Goal: Book appointment/travel/reservation

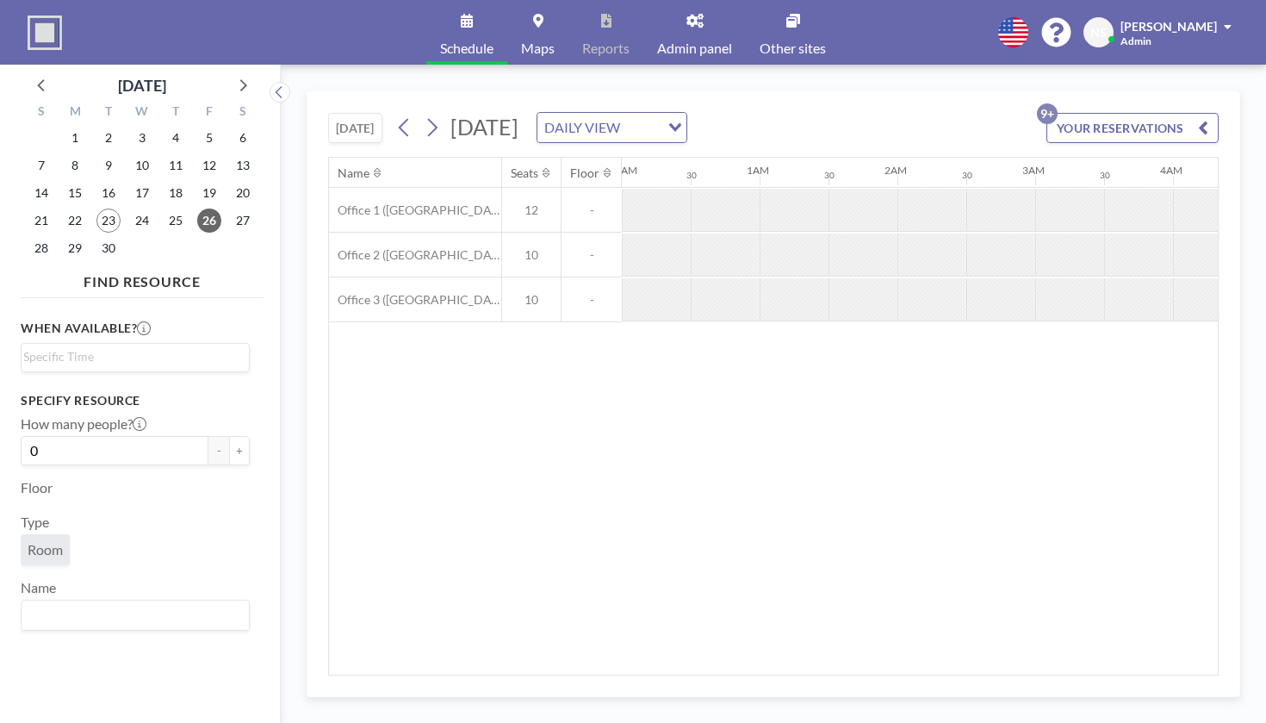
click at [687, 25] on link "Admin panel" at bounding box center [694, 32] width 103 height 65
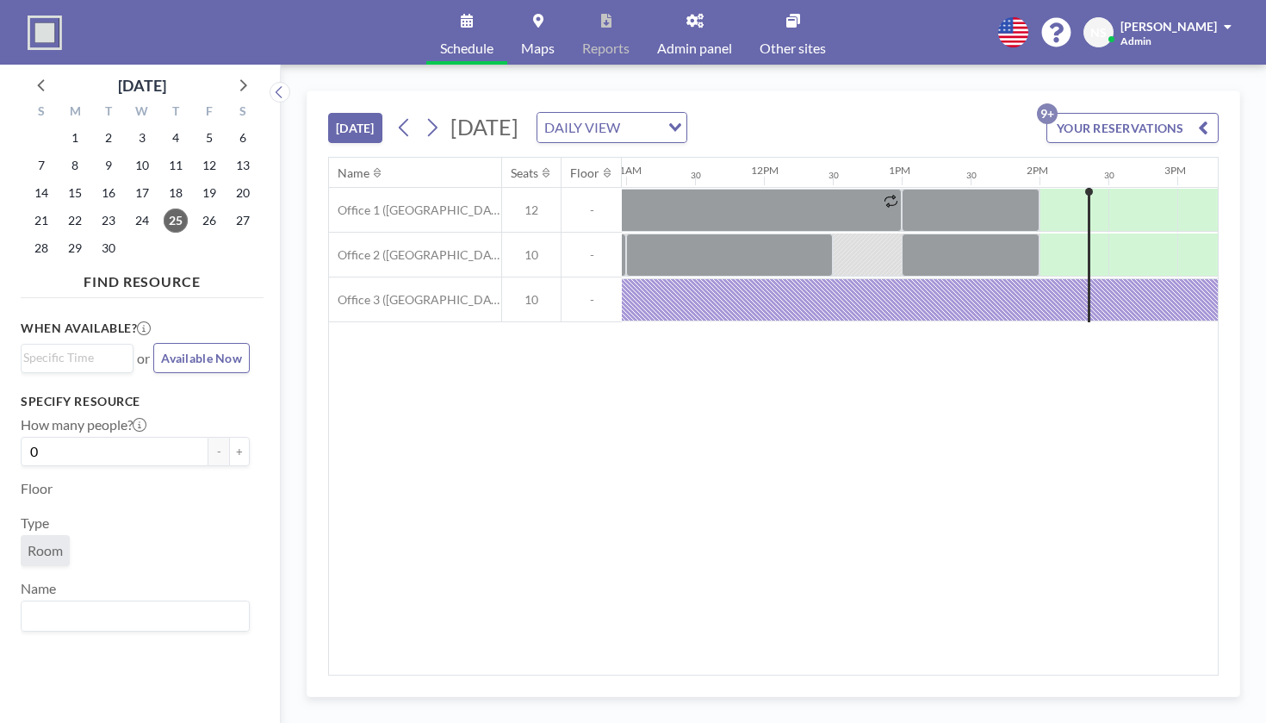
click at [784, 41] on span "Other sites" at bounding box center [793, 48] width 66 height 14
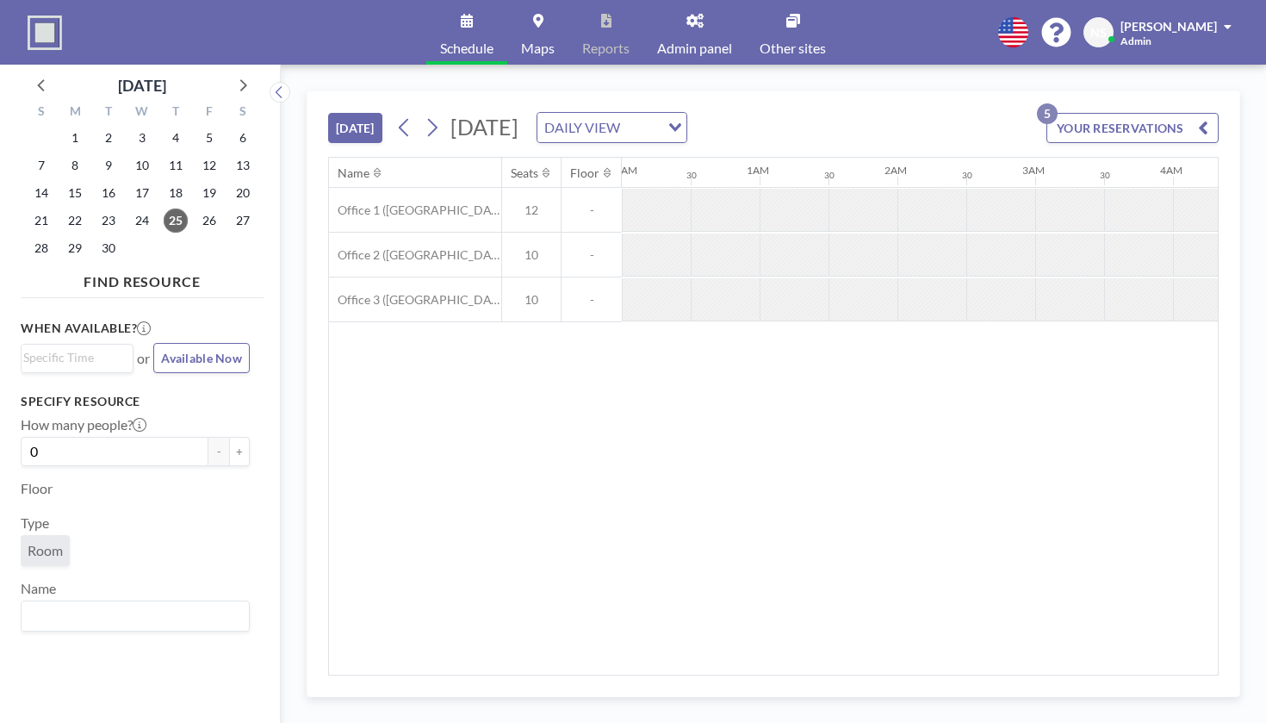
scroll to position [0, 1512]
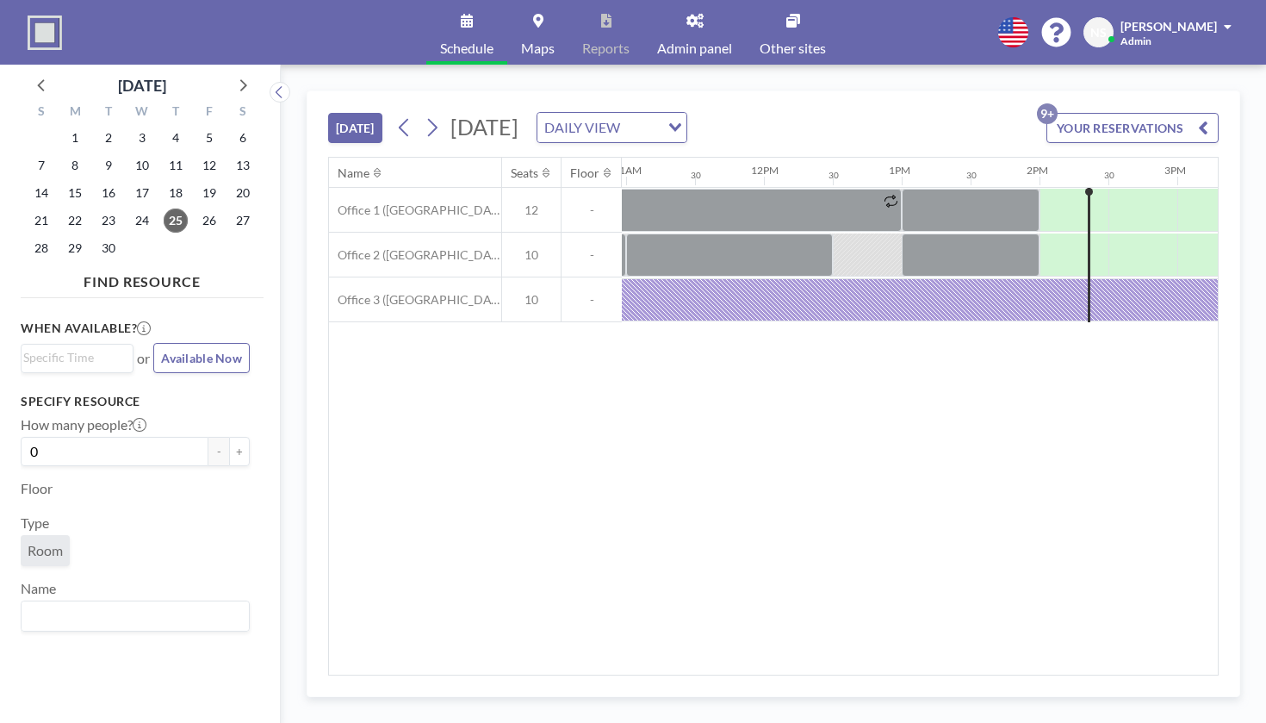
click at [774, 31] on link "Other sites" at bounding box center [793, 32] width 94 height 65
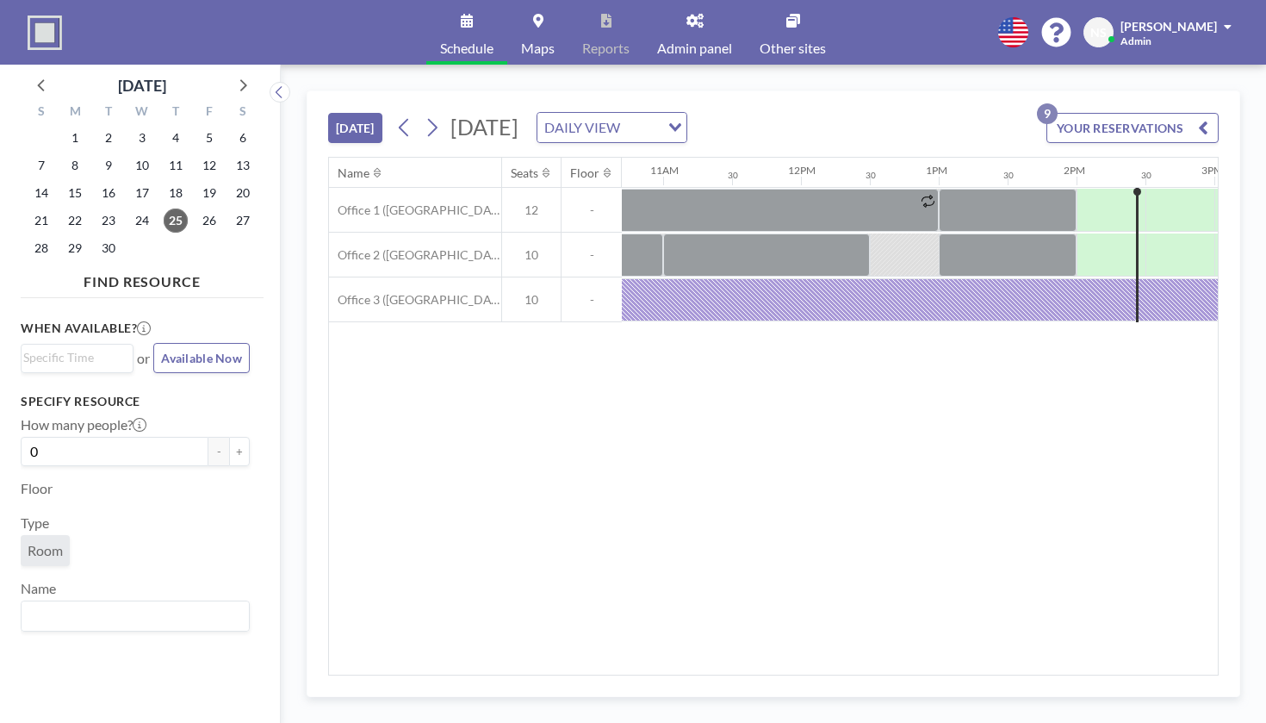
scroll to position [0, 1512]
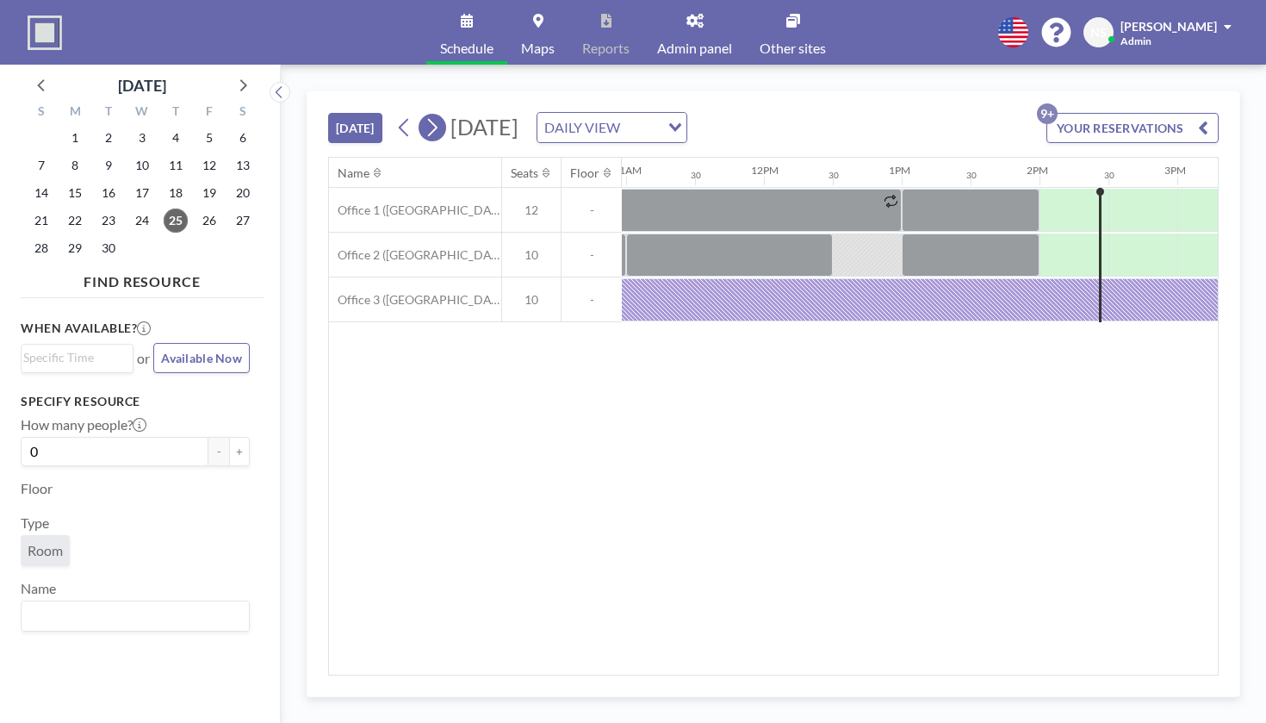
click at [419, 114] on button at bounding box center [433, 128] width 28 height 28
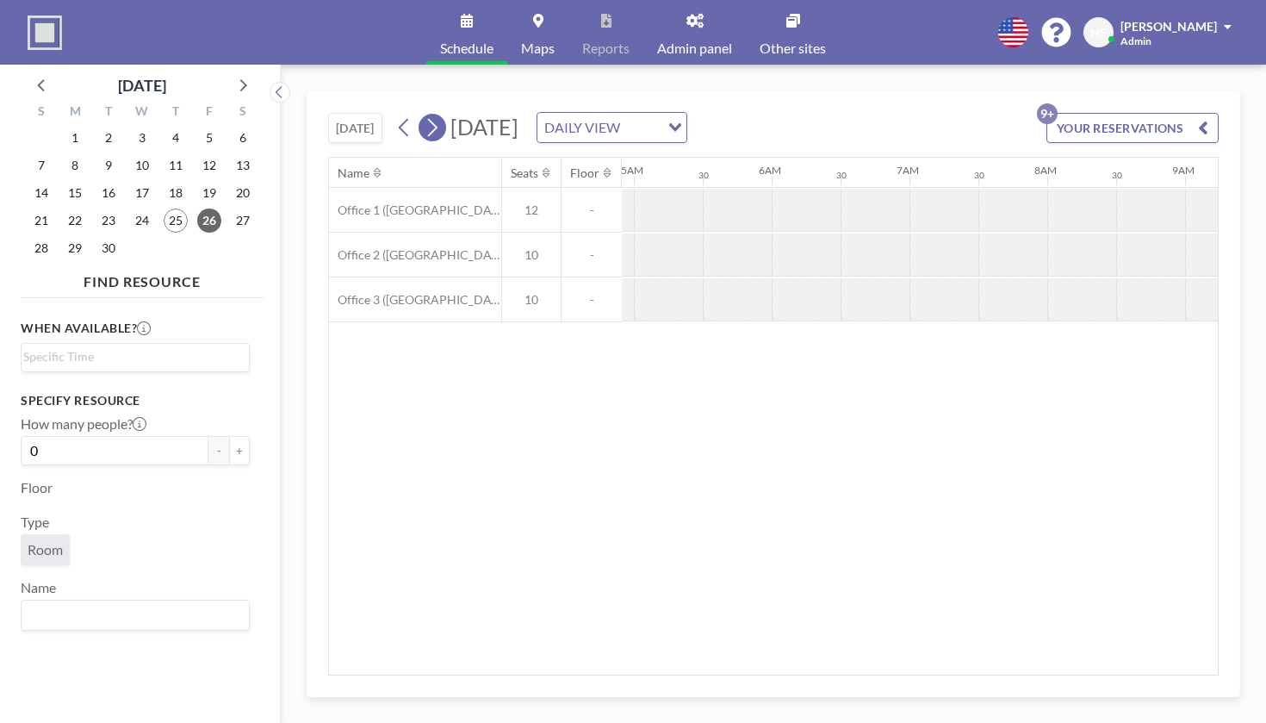
scroll to position [0, 840]
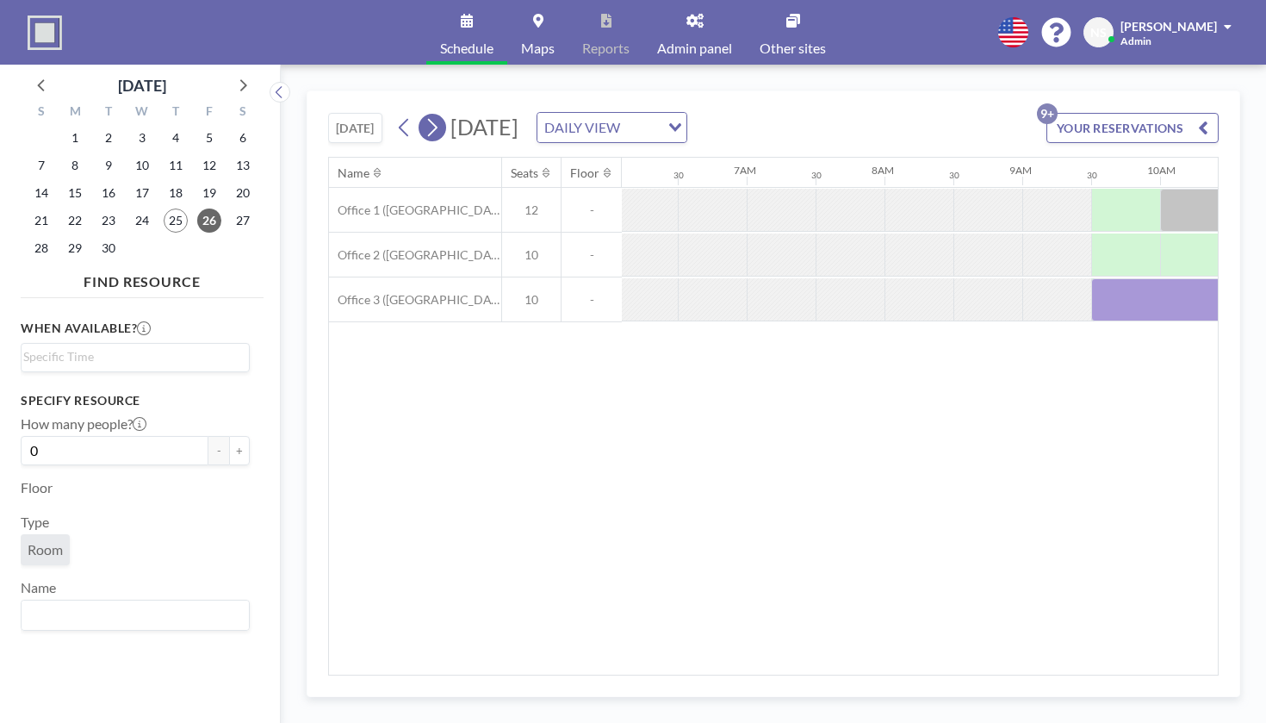
click at [419, 114] on button at bounding box center [433, 128] width 28 height 28
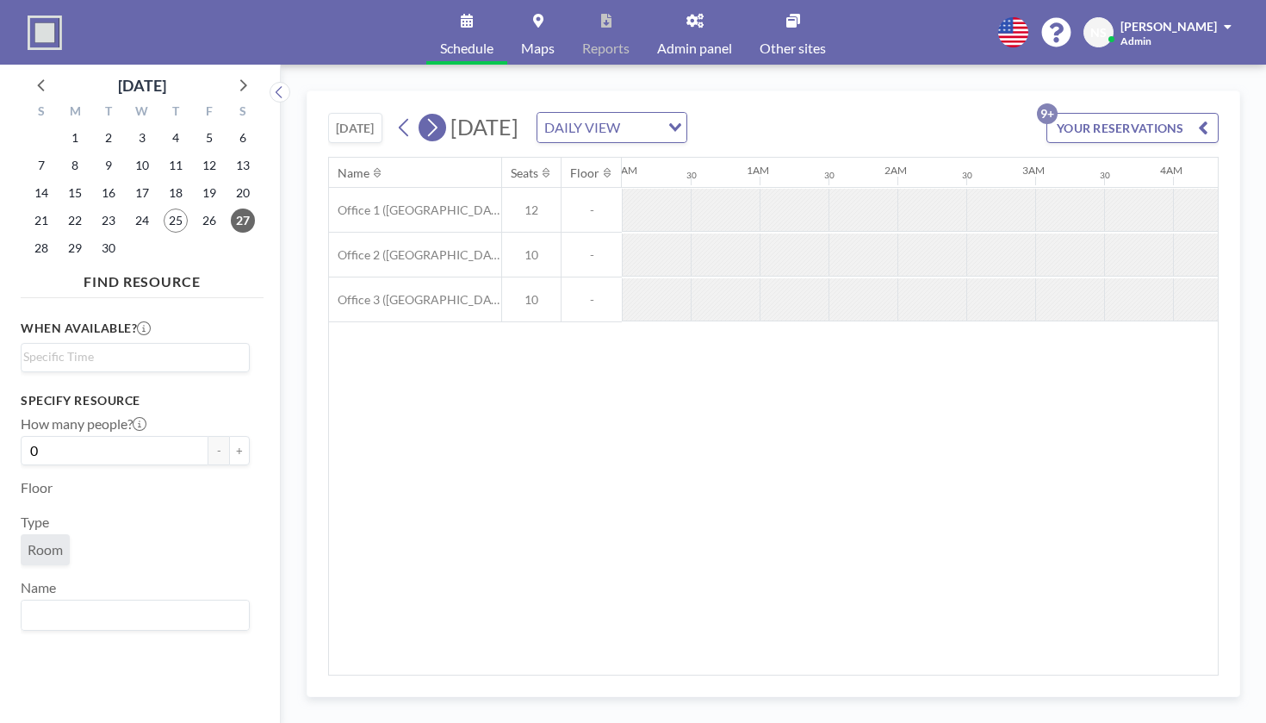
click at [419, 114] on button at bounding box center [433, 128] width 28 height 28
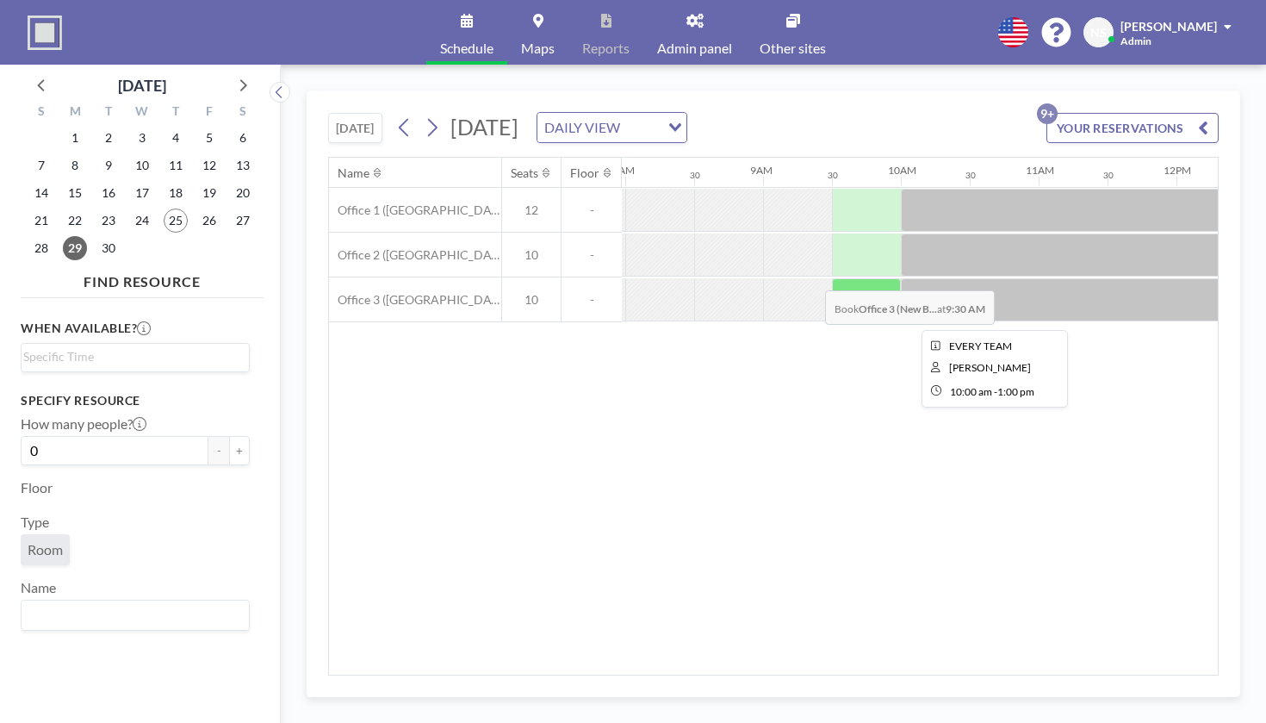
scroll to position [0, 1136]
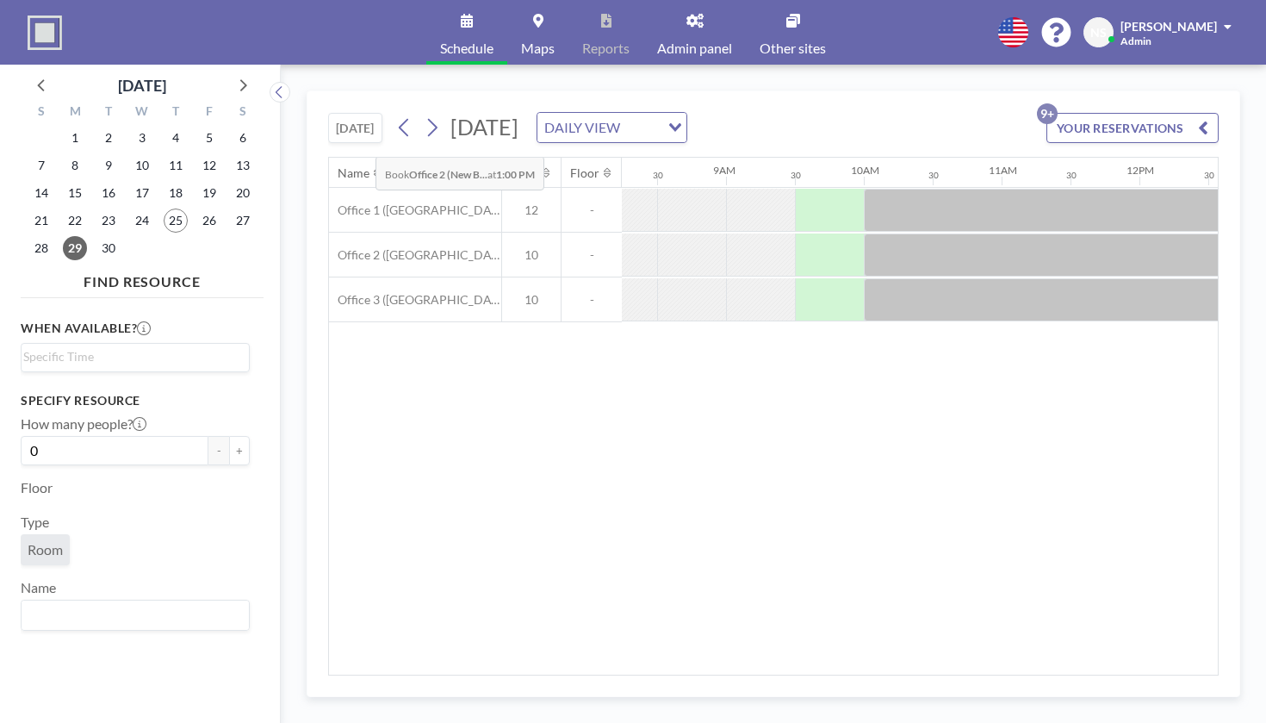
click at [424, 115] on icon at bounding box center [432, 128] width 16 height 26
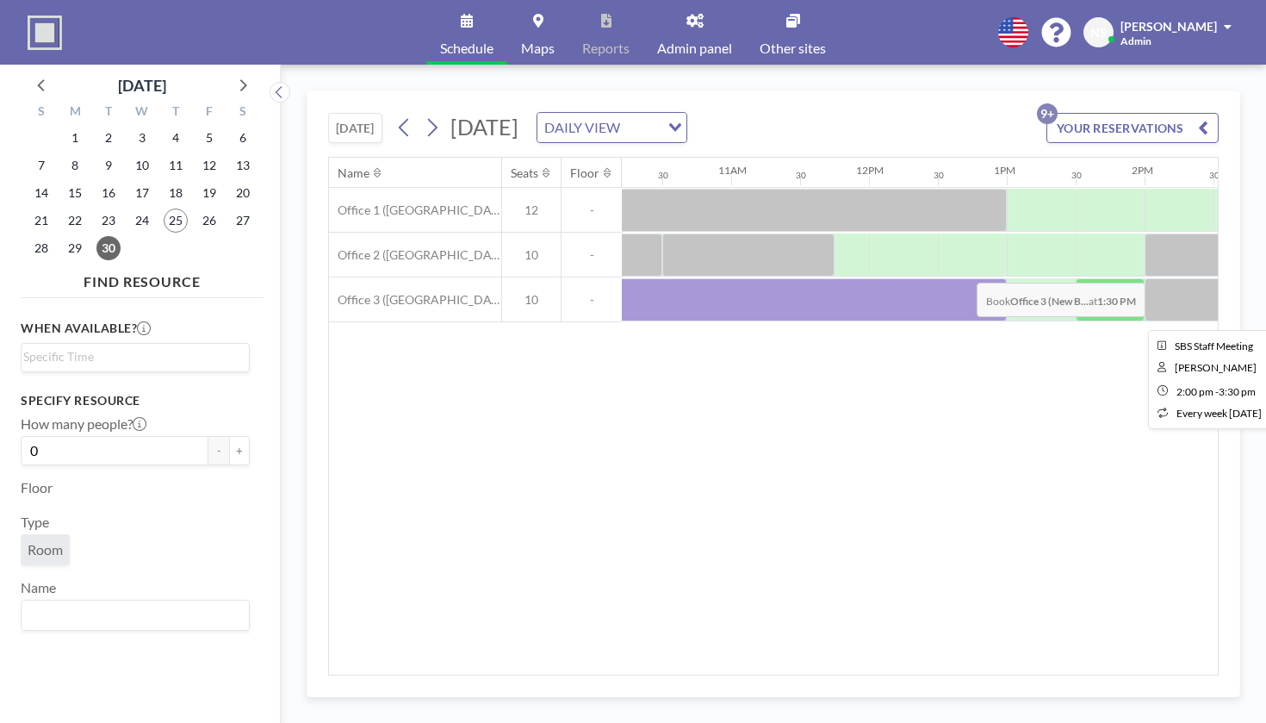
scroll to position [0, 1414]
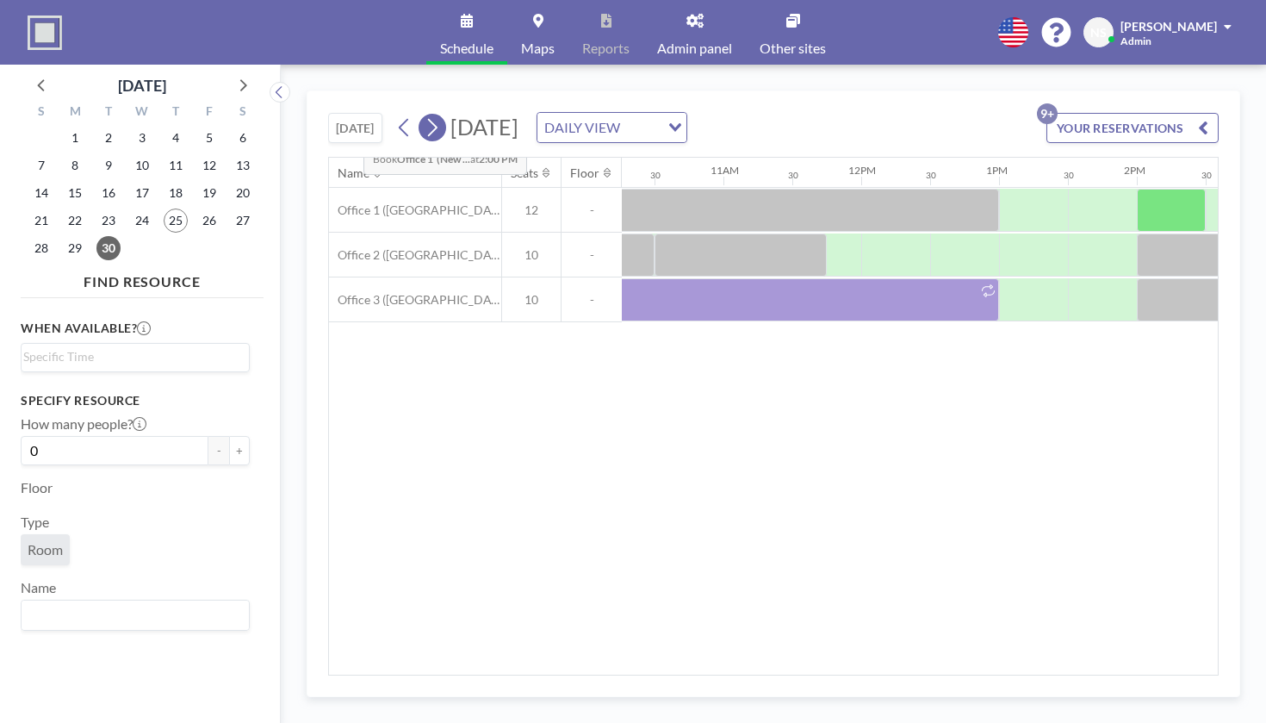
click at [424, 115] on icon at bounding box center [432, 128] width 16 height 26
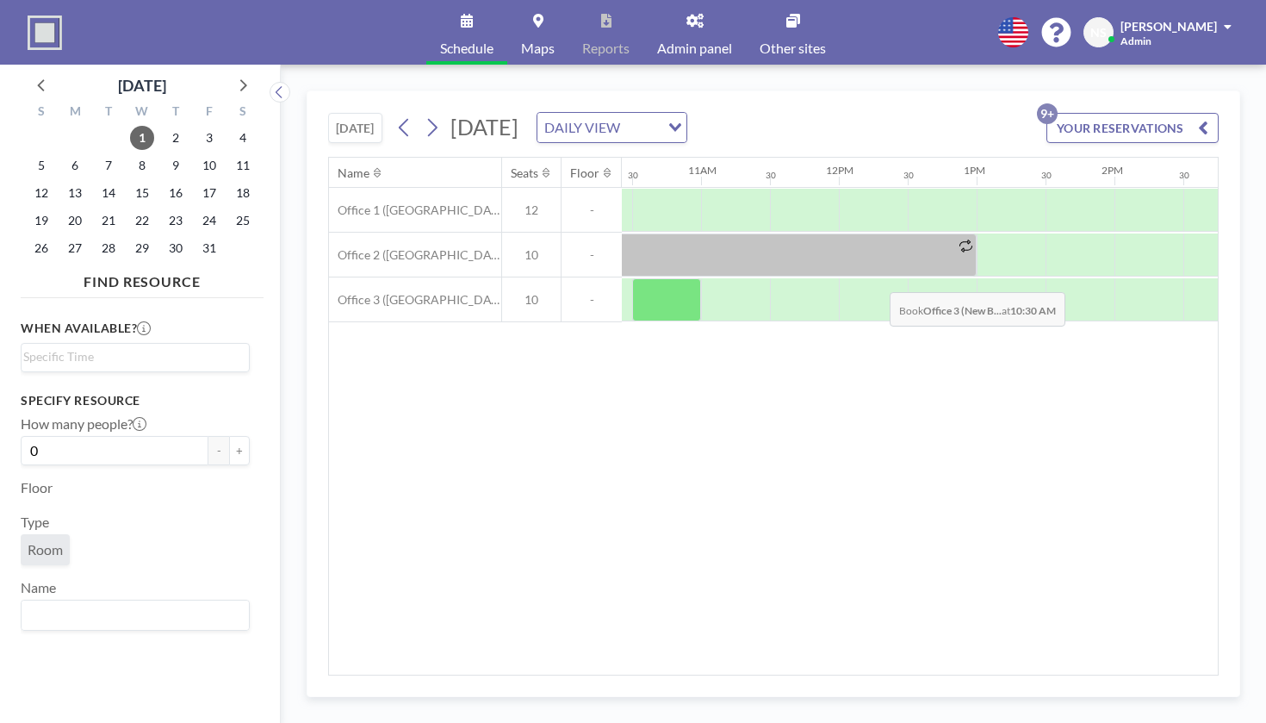
scroll to position [0, 1439]
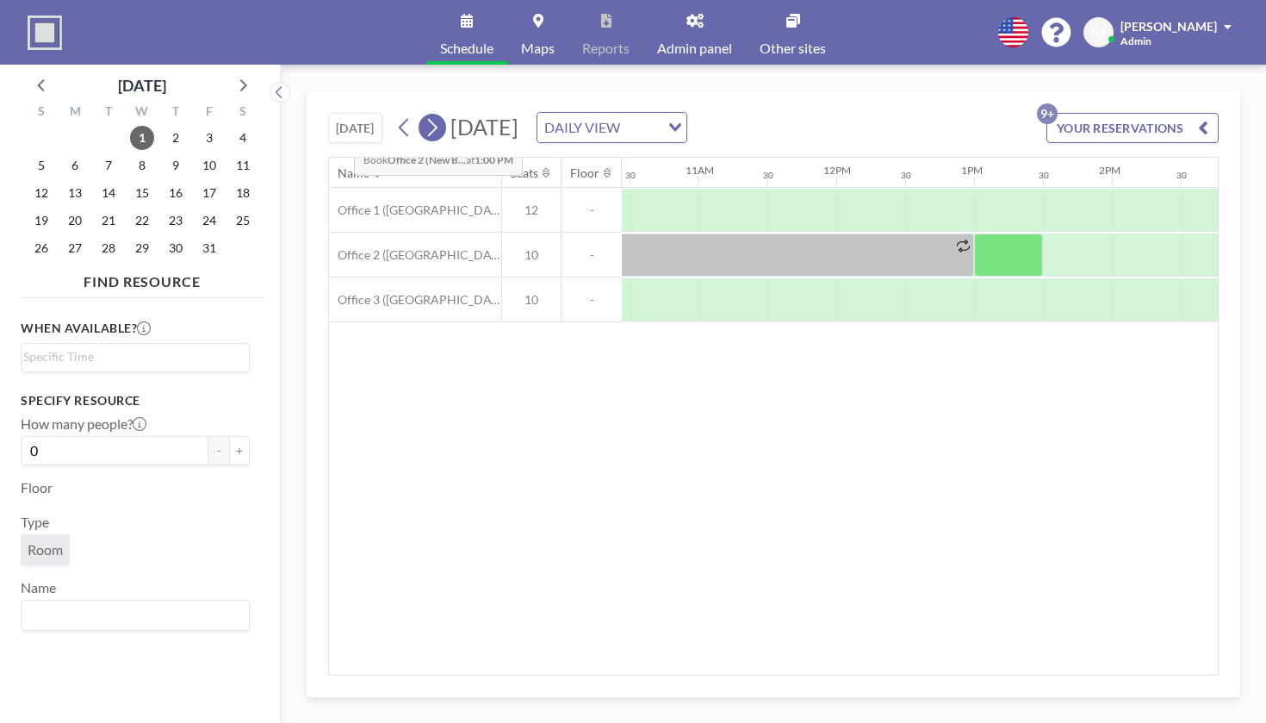
click at [424, 115] on icon at bounding box center [432, 128] width 16 height 26
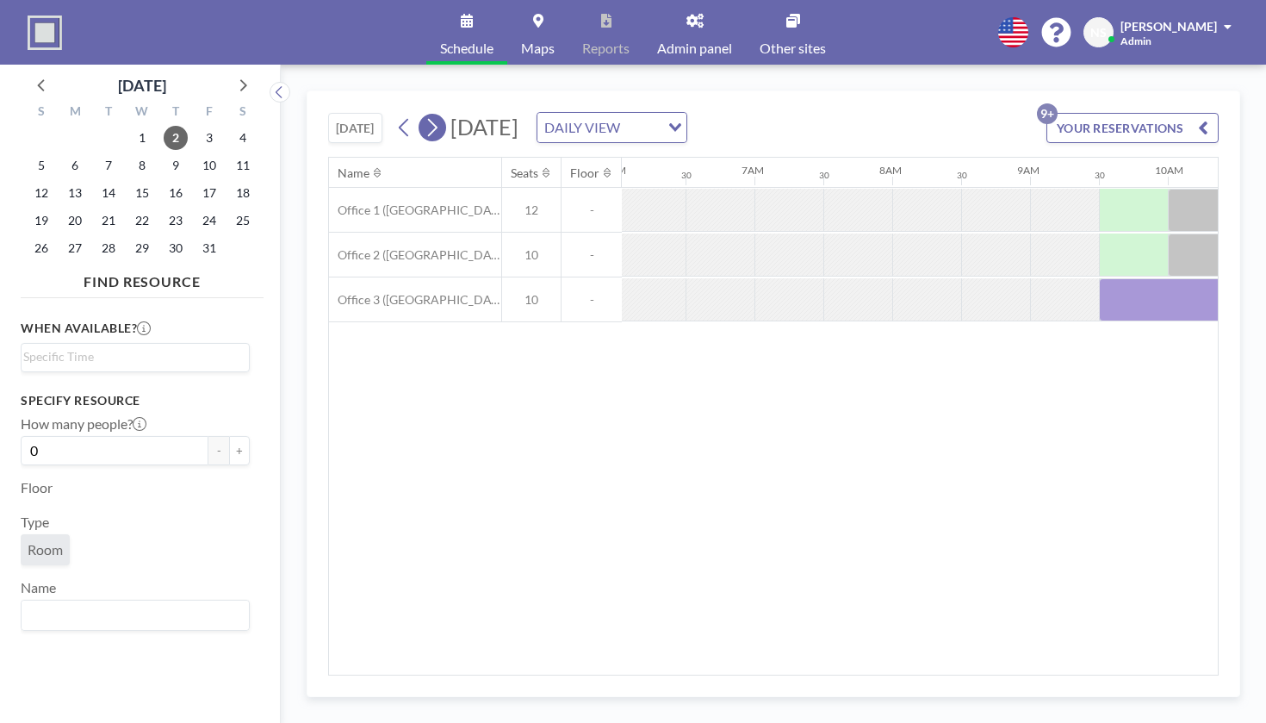
scroll to position [0, 840]
click at [424, 115] on icon at bounding box center [432, 128] width 16 height 26
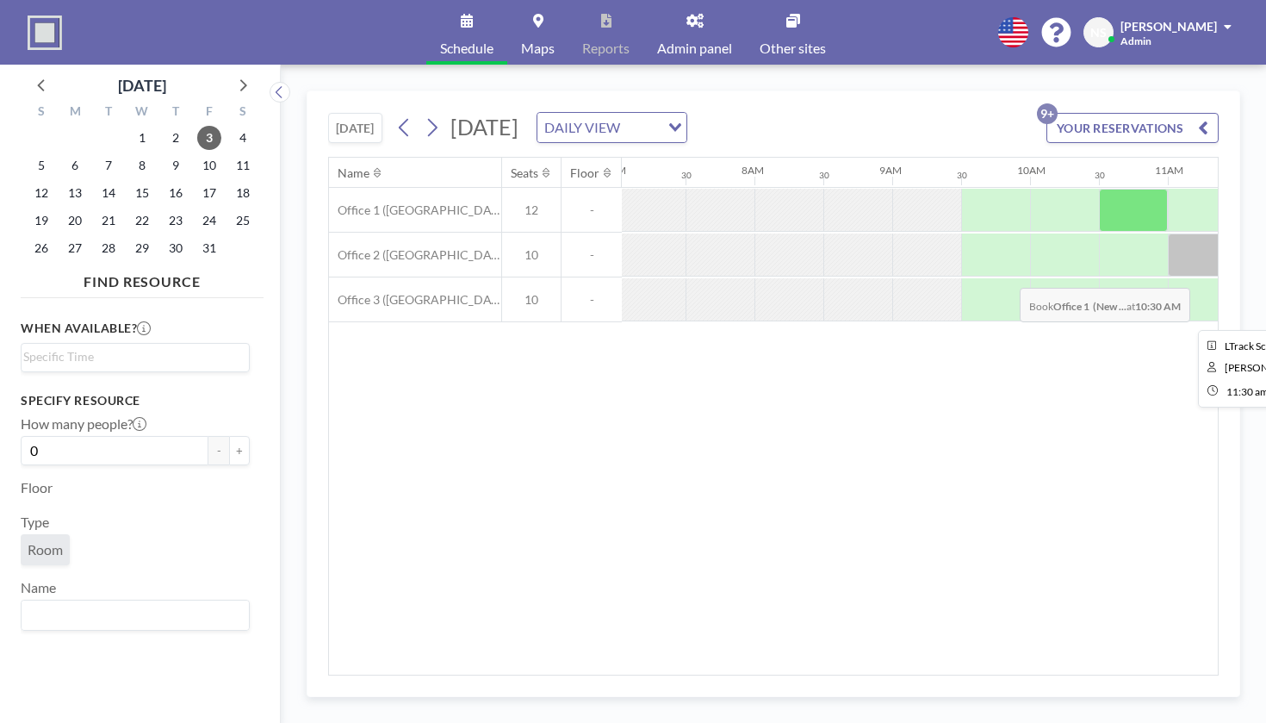
scroll to position [0, 976]
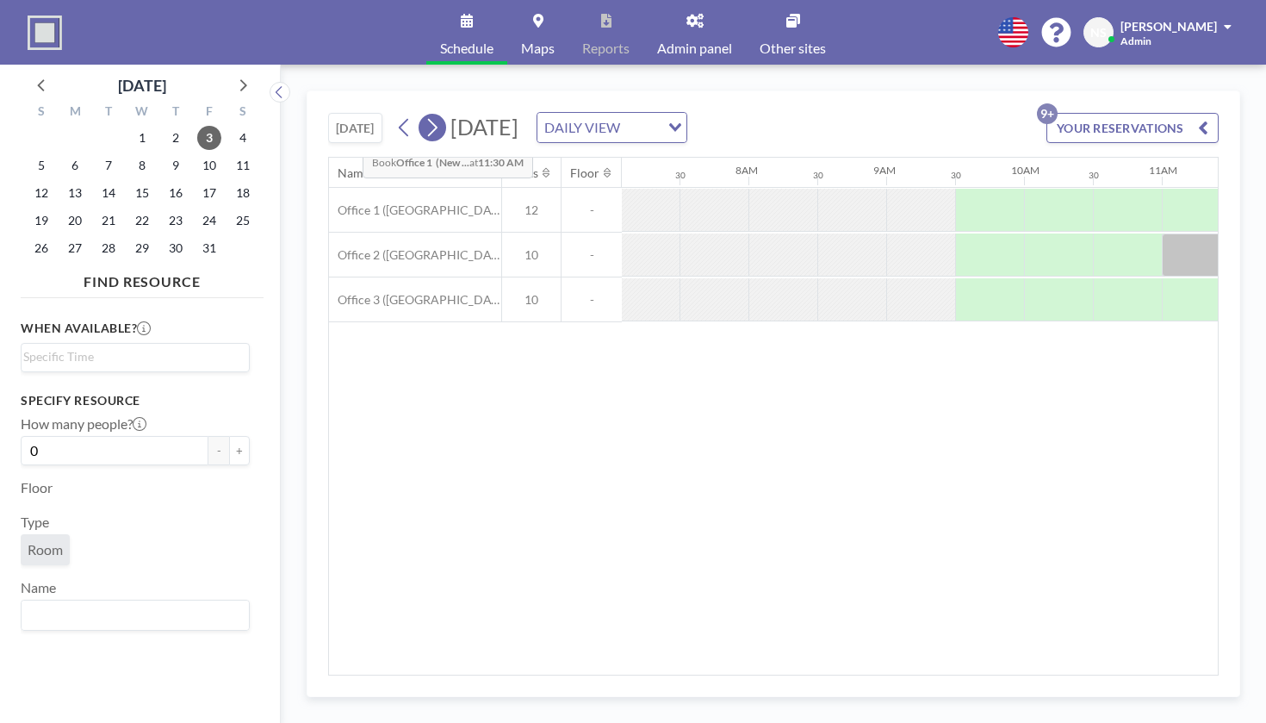
click at [428, 119] on icon at bounding box center [432, 128] width 9 height 18
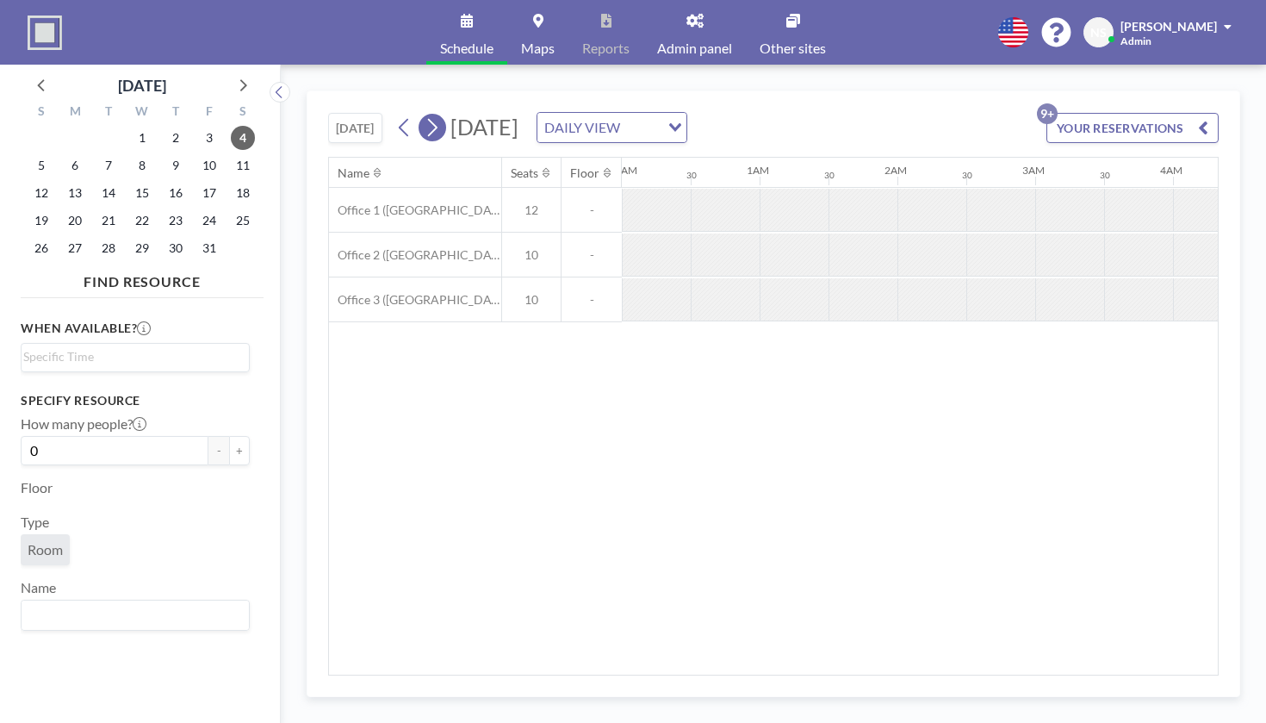
click at [428, 119] on icon at bounding box center [432, 128] width 9 height 18
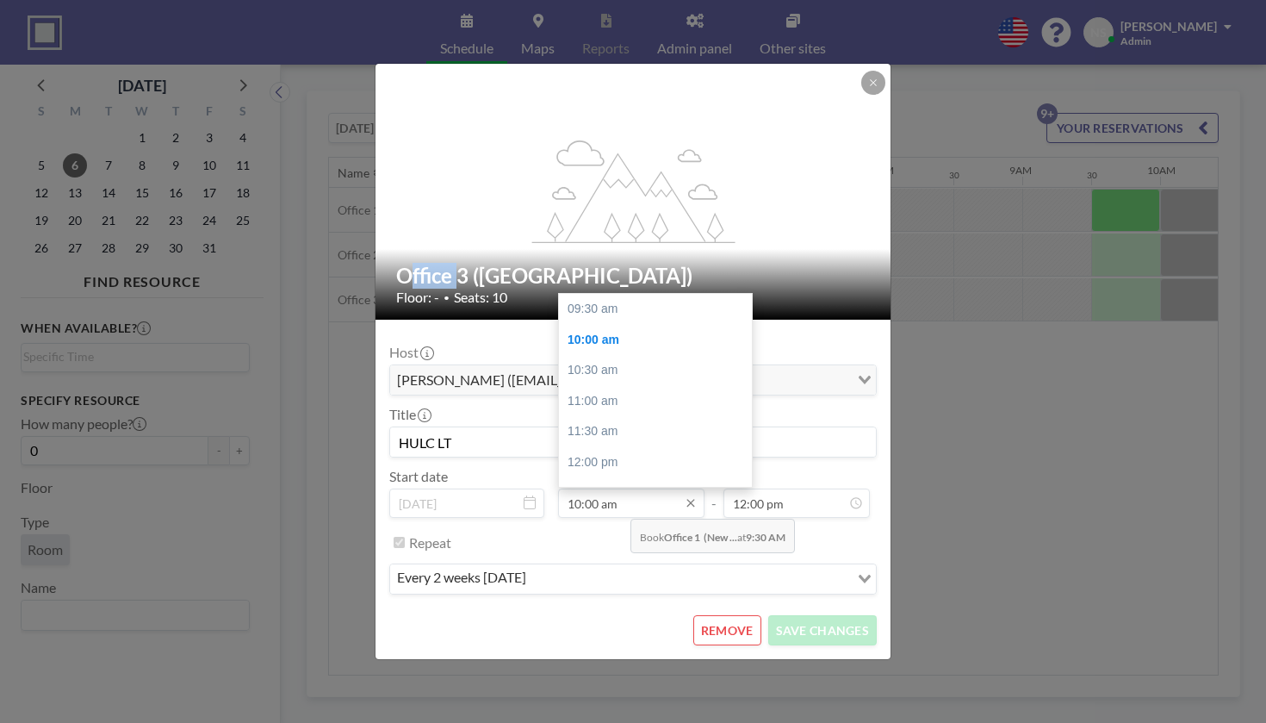
scroll to position [27, 0]
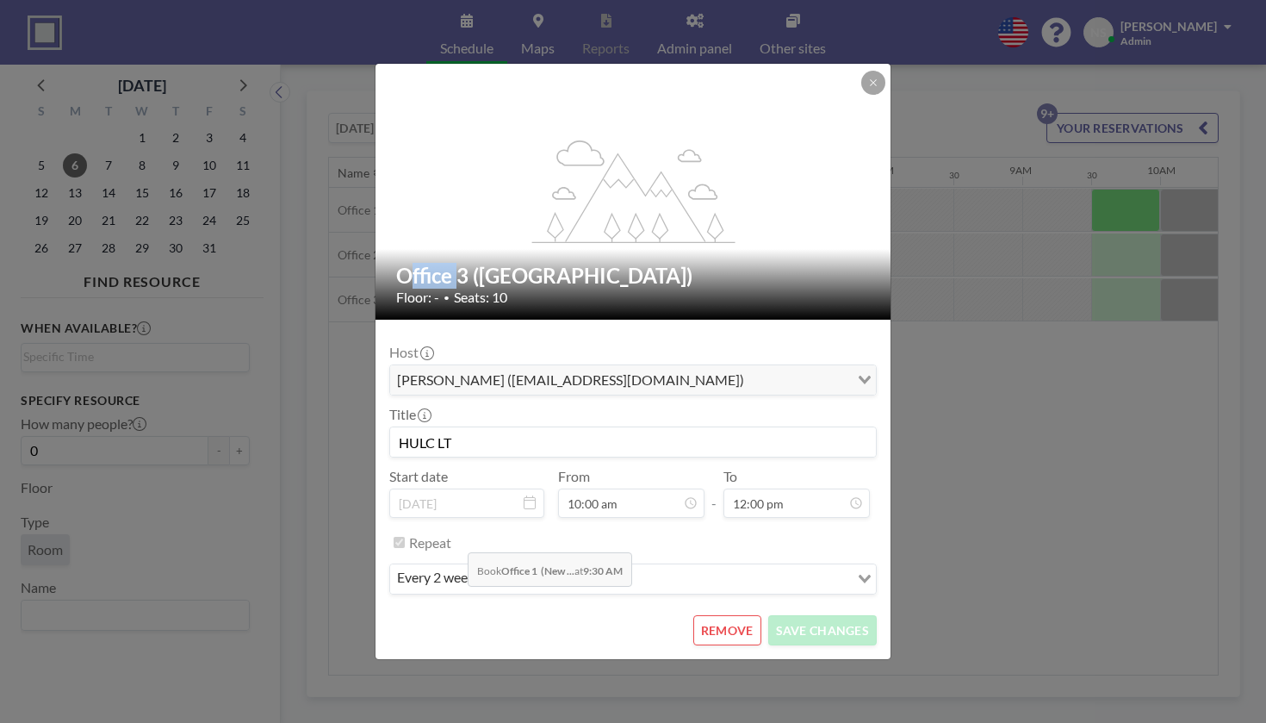
click at [451, 534] on label "Repeat" at bounding box center [430, 542] width 42 height 17
click at [525, 564] on div "every 2 weeks [DATE]" at bounding box center [619, 577] width 459 height 26
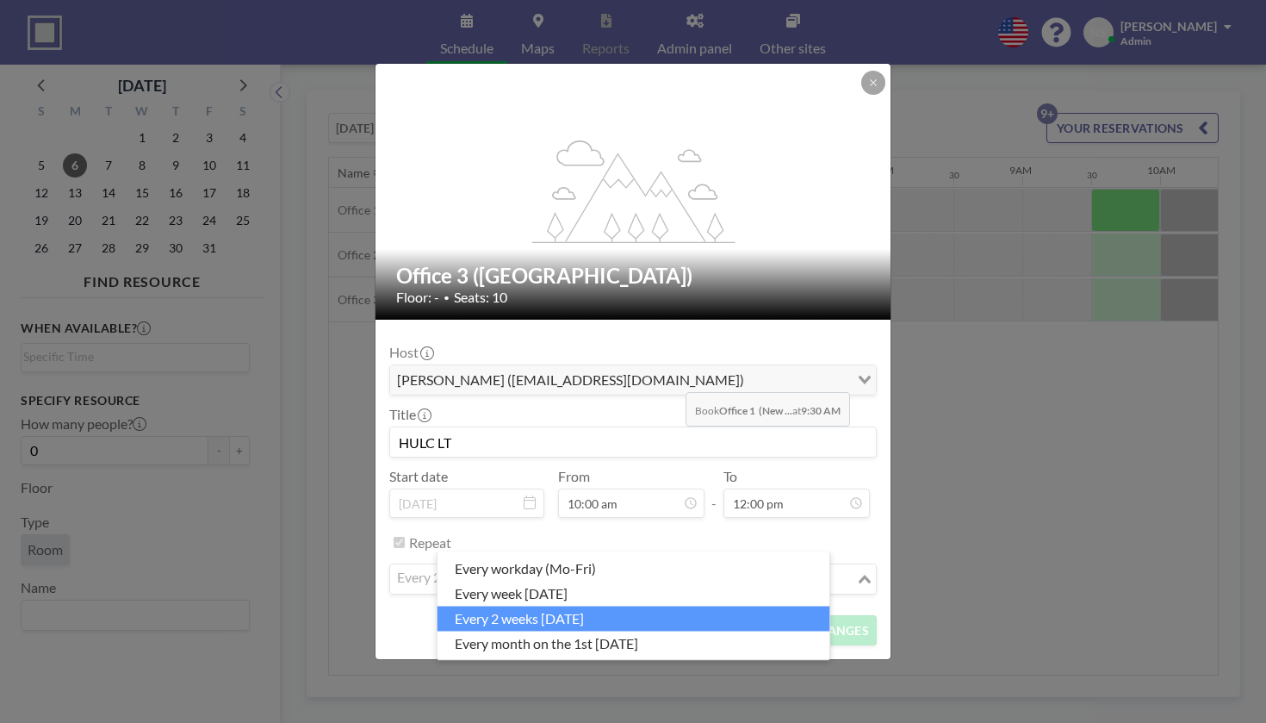
click at [680, 352] on div "Host [PERSON_NAME] ([EMAIL_ADDRESS][DOMAIN_NAME]) Loading..." at bounding box center [633, 370] width 488 height 52
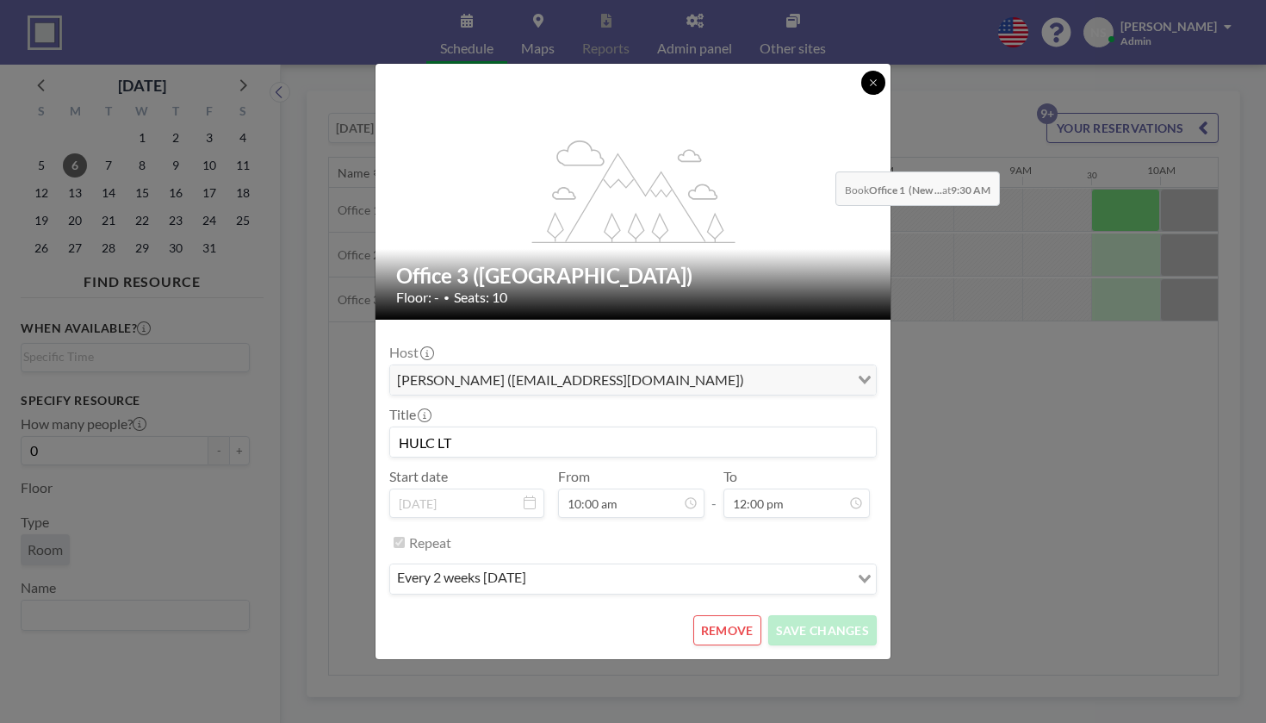
click at [870, 85] on icon at bounding box center [873, 82] width 6 height 6
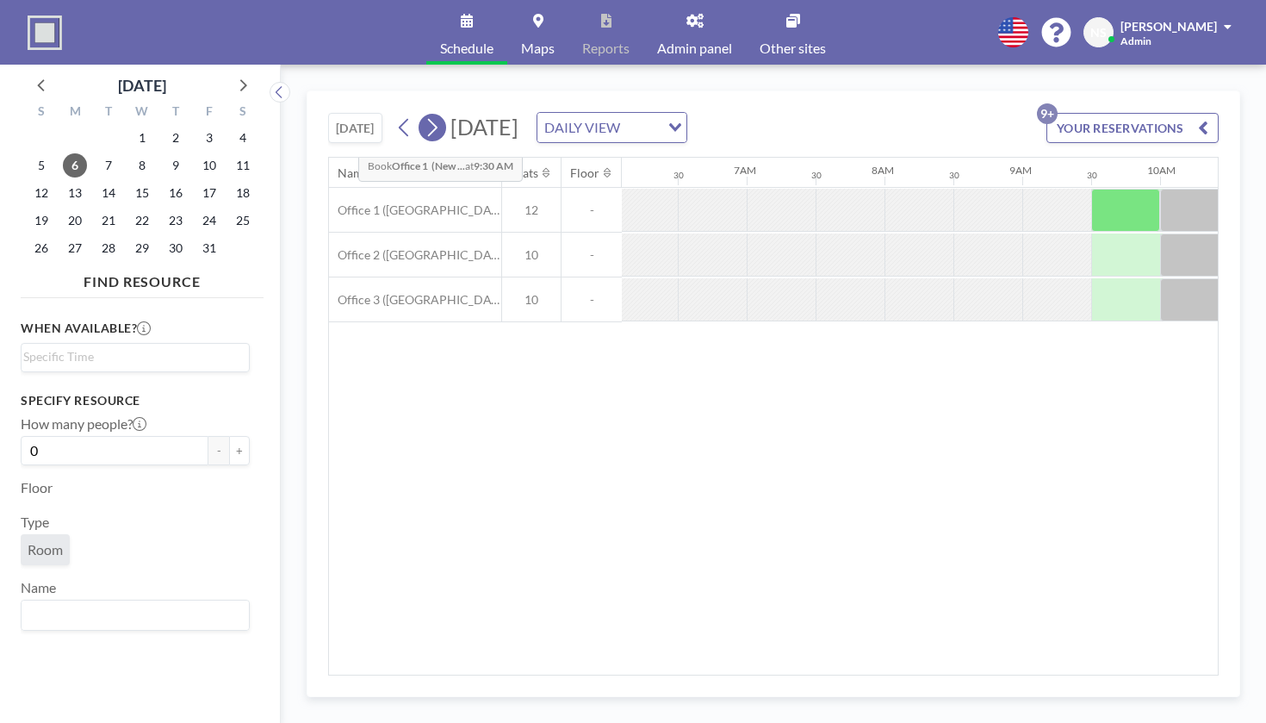
click at [424, 115] on icon at bounding box center [432, 128] width 16 height 26
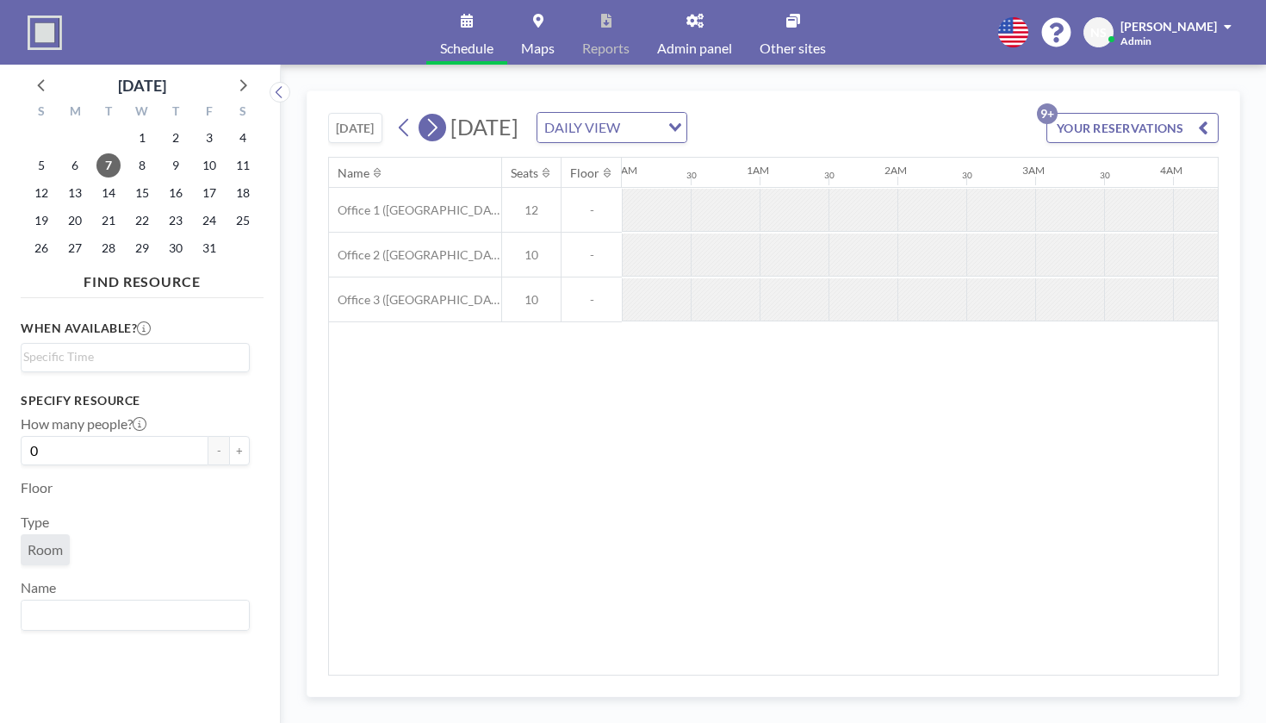
scroll to position [0, 840]
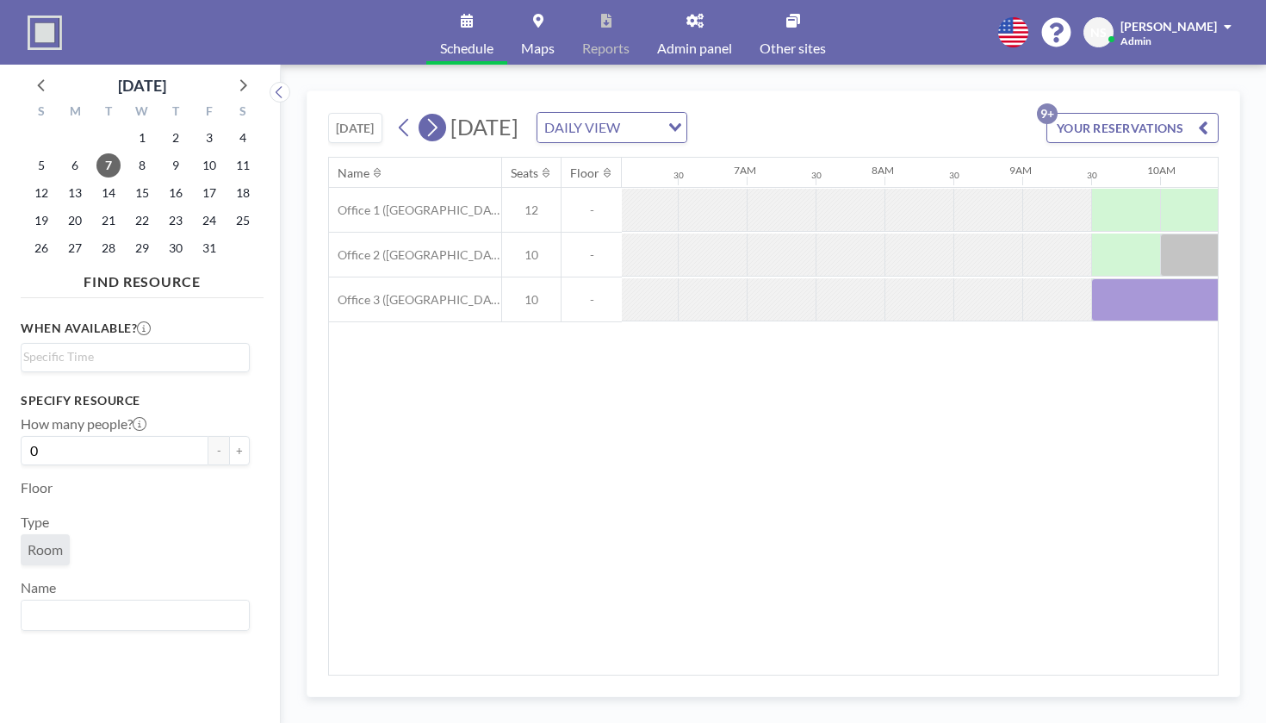
click at [424, 115] on icon at bounding box center [432, 128] width 16 height 26
click at [419, 114] on button at bounding box center [433, 128] width 28 height 28
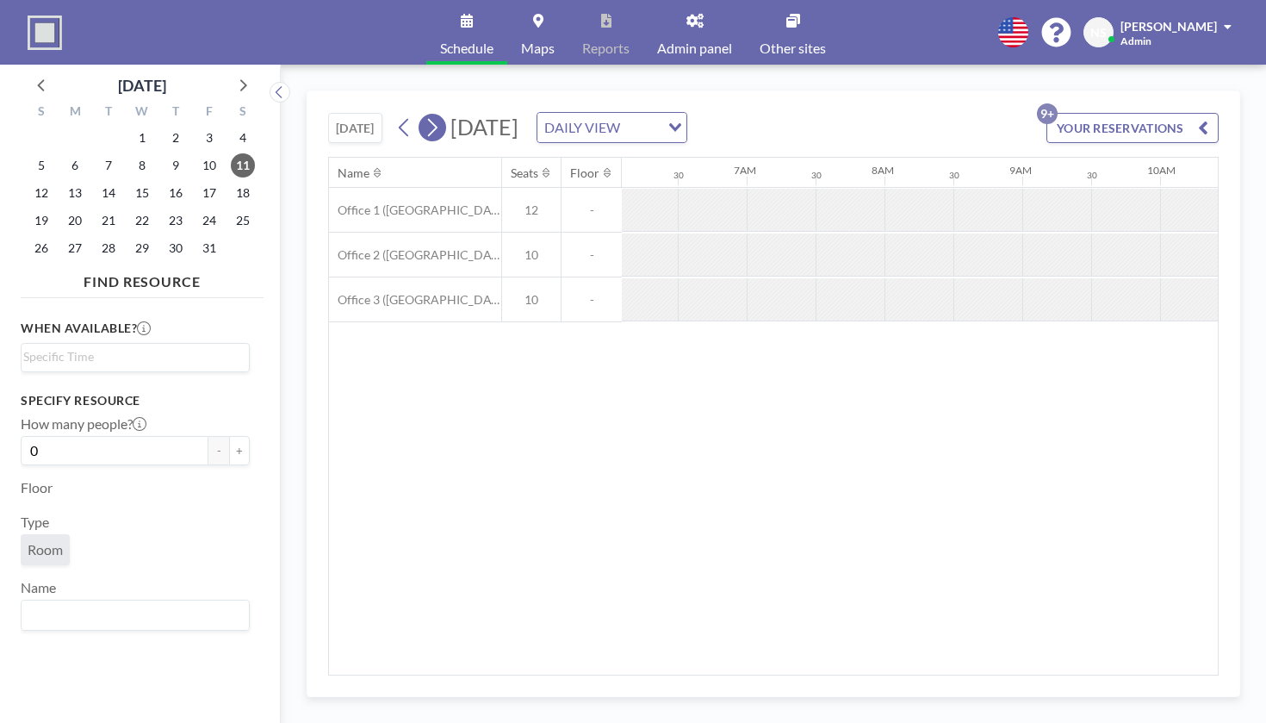
click at [419, 114] on button at bounding box center [433, 128] width 28 height 28
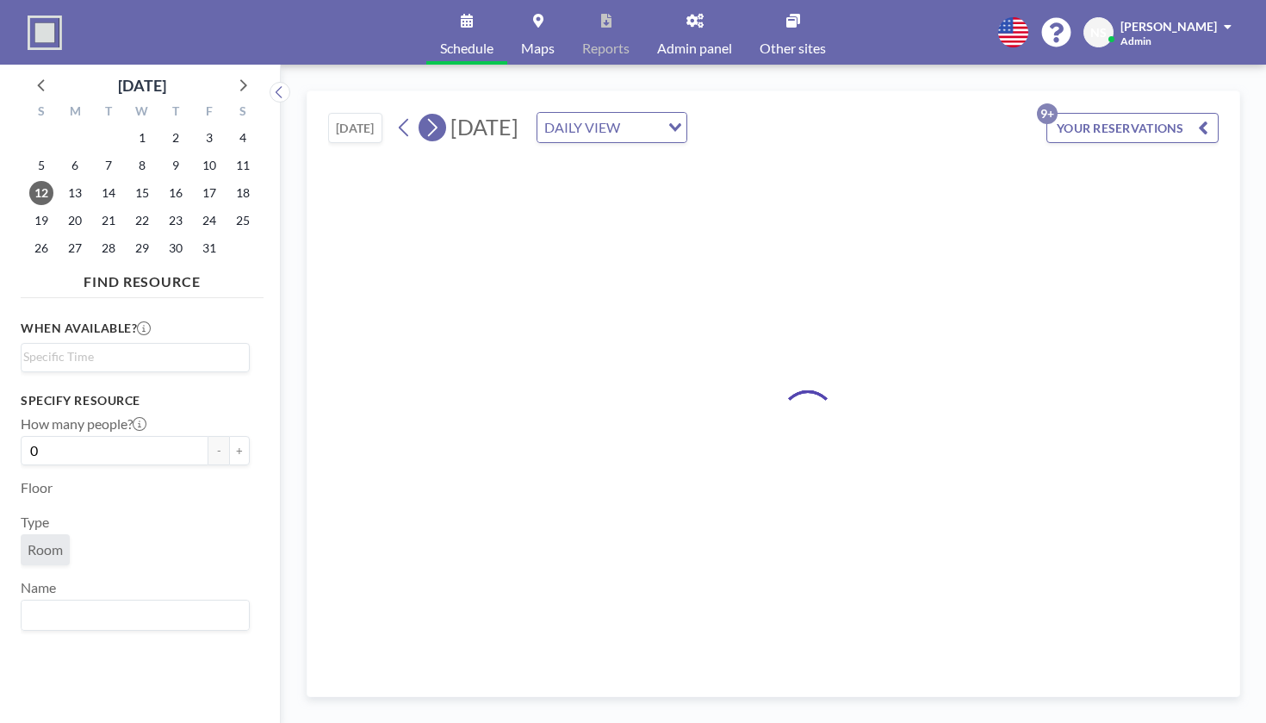
click at [419, 114] on button at bounding box center [433, 128] width 28 height 28
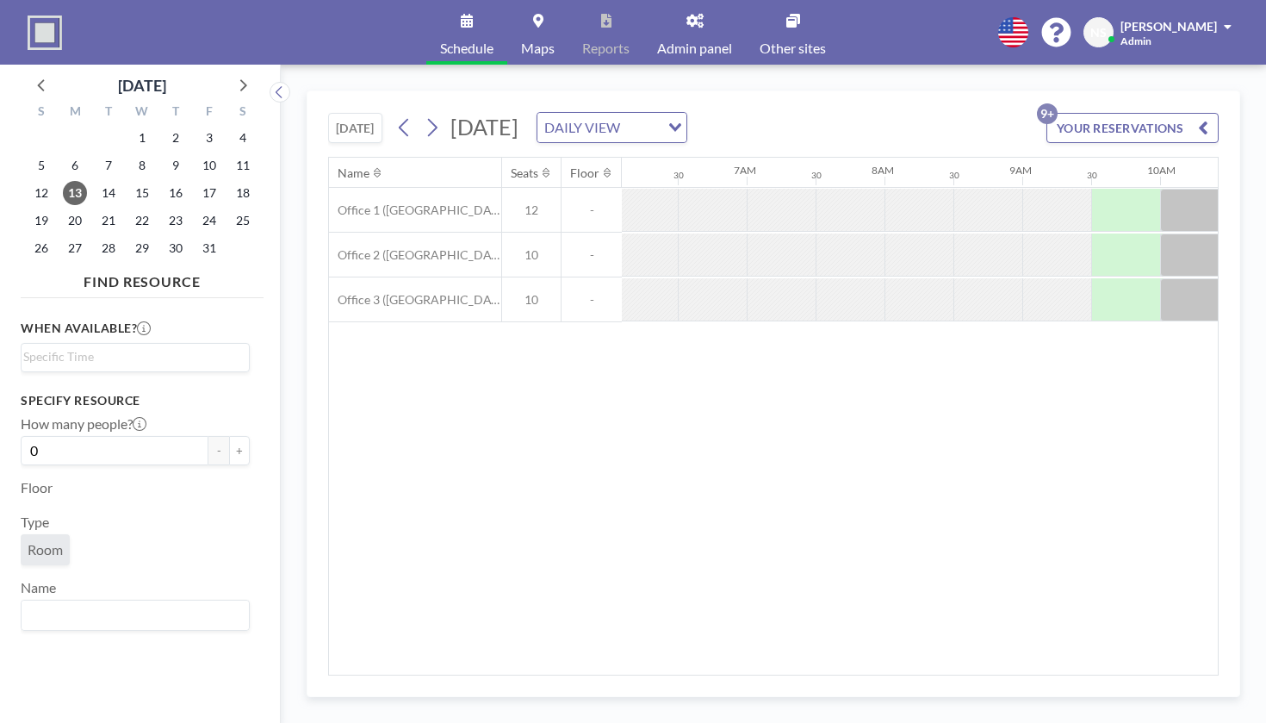
click at [507, 21] on link "Schedule" at bounding box center [466, 32] width 81 height 65
click at [328, 113] on button "[DATE]" at bounding box center [355, 128] width 54 height 30
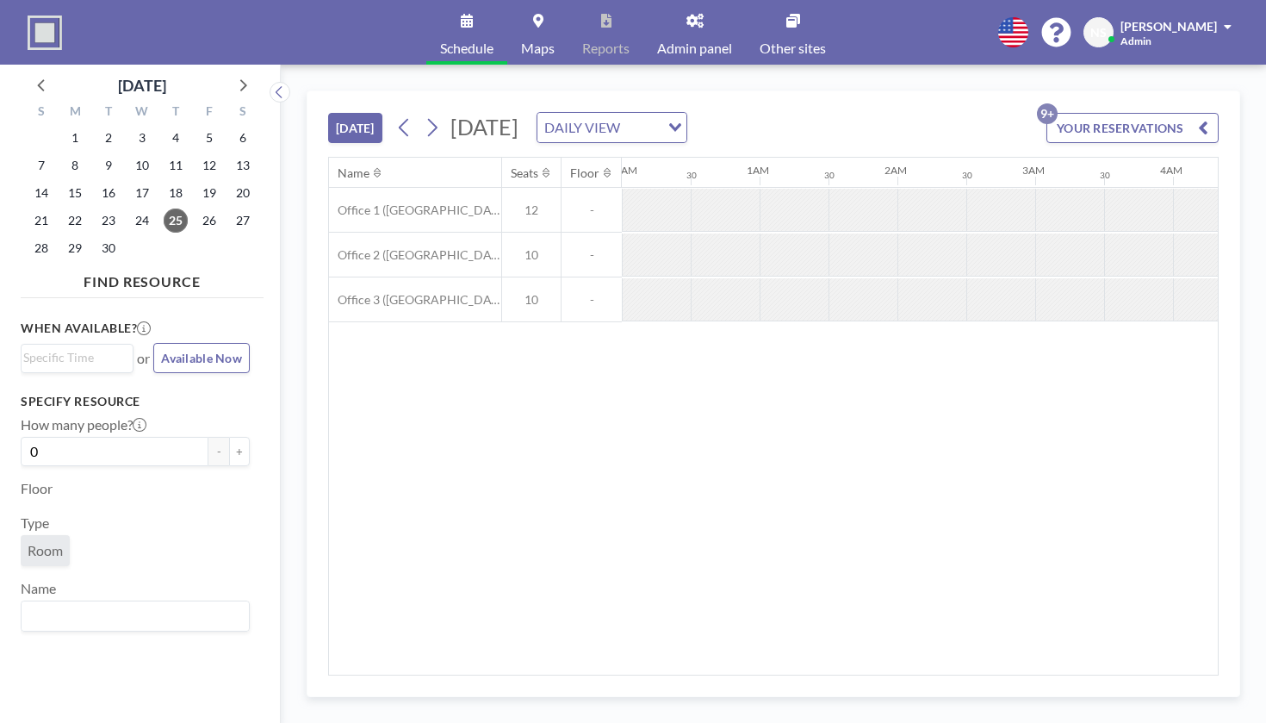
scroll to position [0, 1512]
